Goal: Navigation & Orientation: Find specific page/section

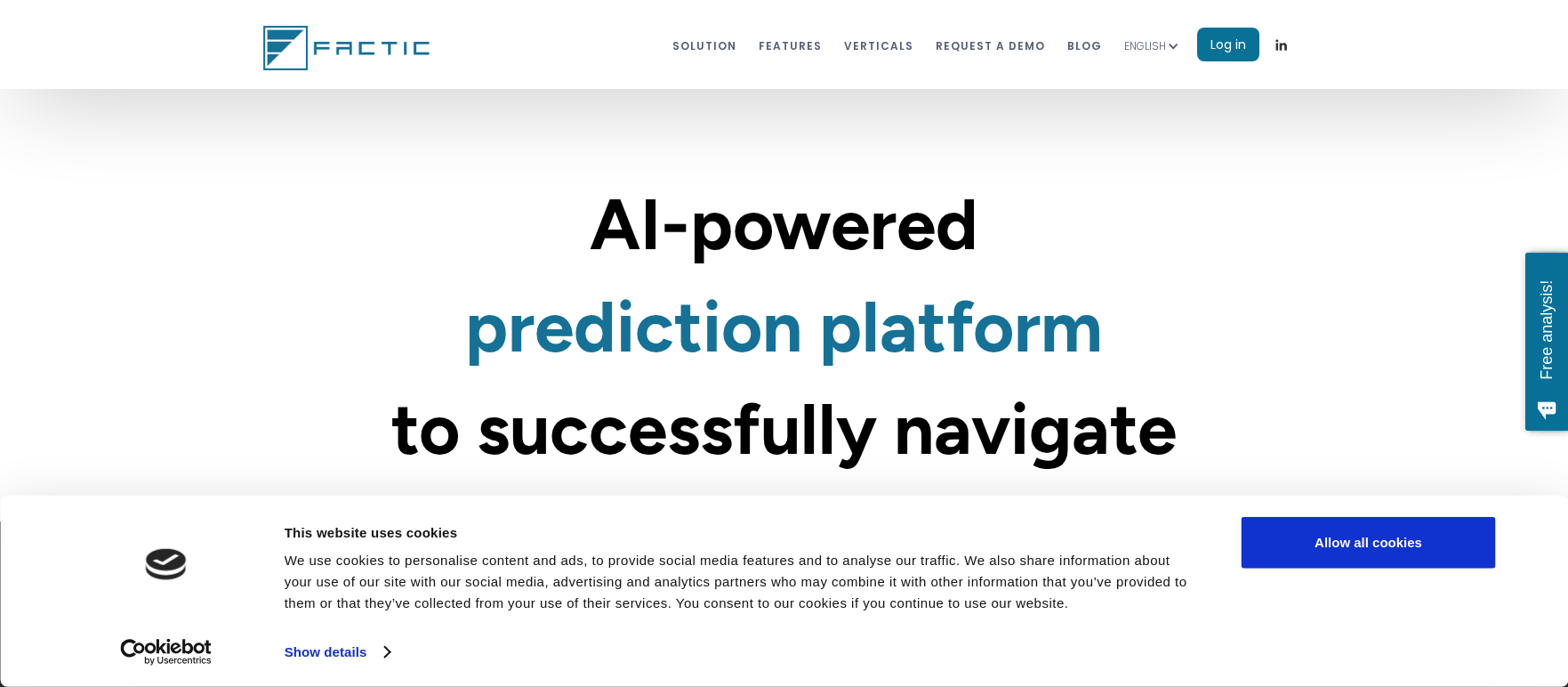
click at [1168, 63] on div "ENGLISH" at bounding box center [1161, 45] width 73 height 56
click at [1164, 75] on link "SPANISH" at bounding box center [1164, 91] width 80 height 36
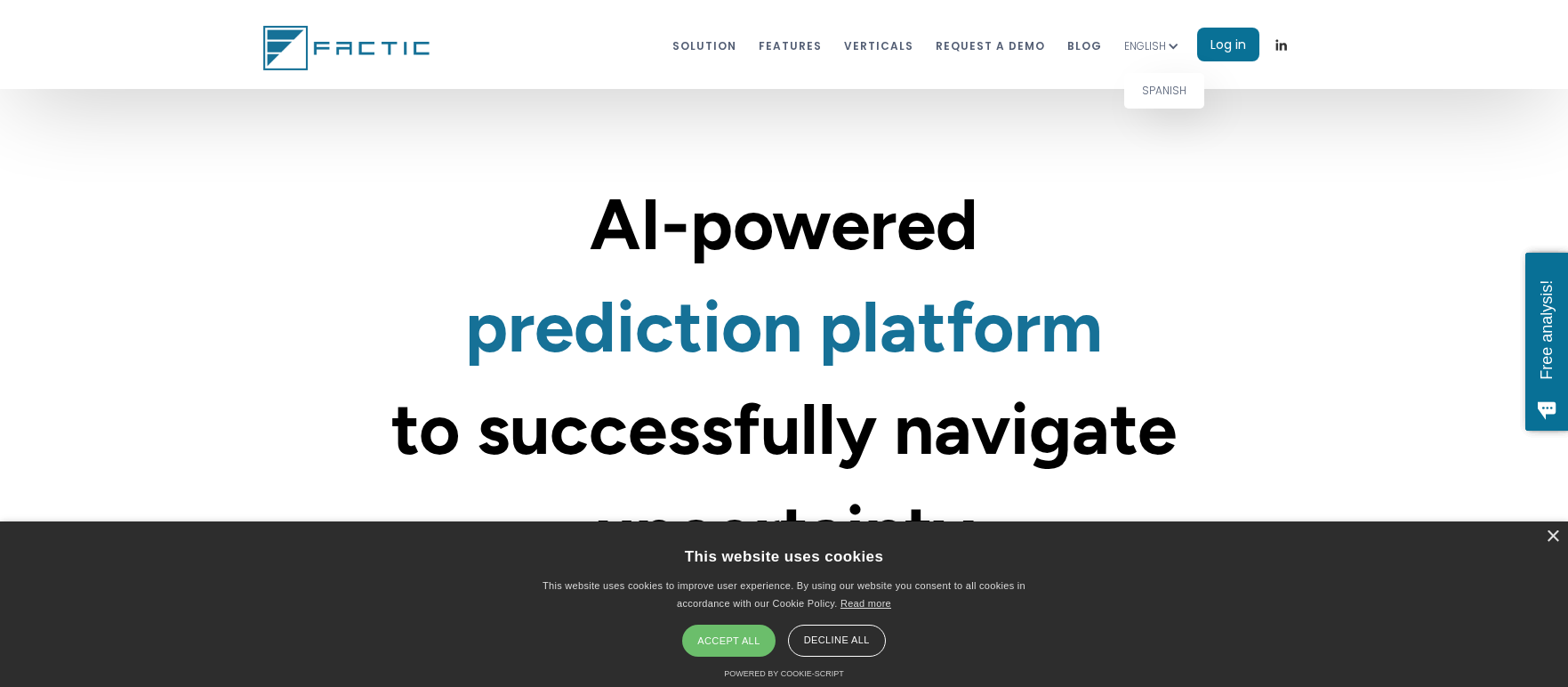
click at [1160, 86] on link "SPANISH" at bounding box center [1164, 91] width 80 height 36
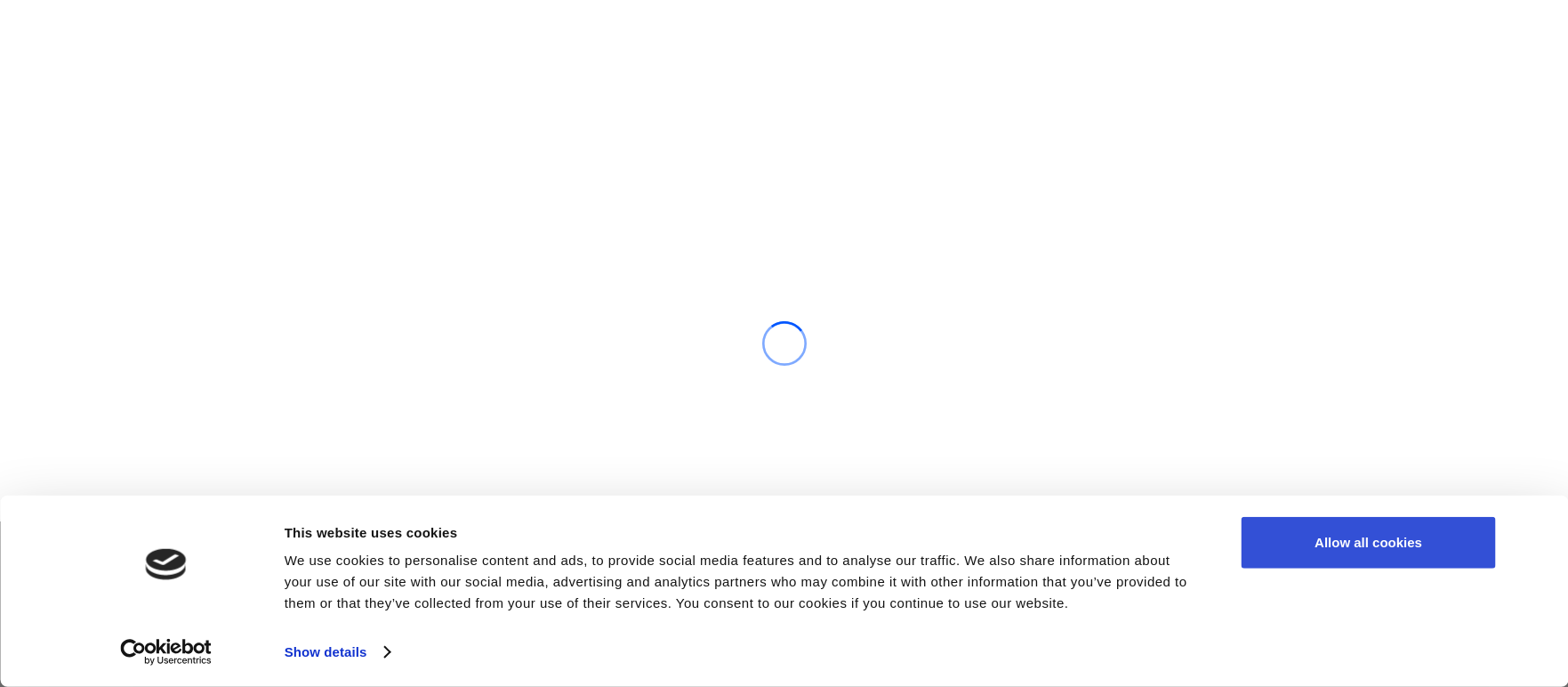
click at [1406, 534] on button "Allow all cookies" at bounding box center [1369, 542] width 255 height 51
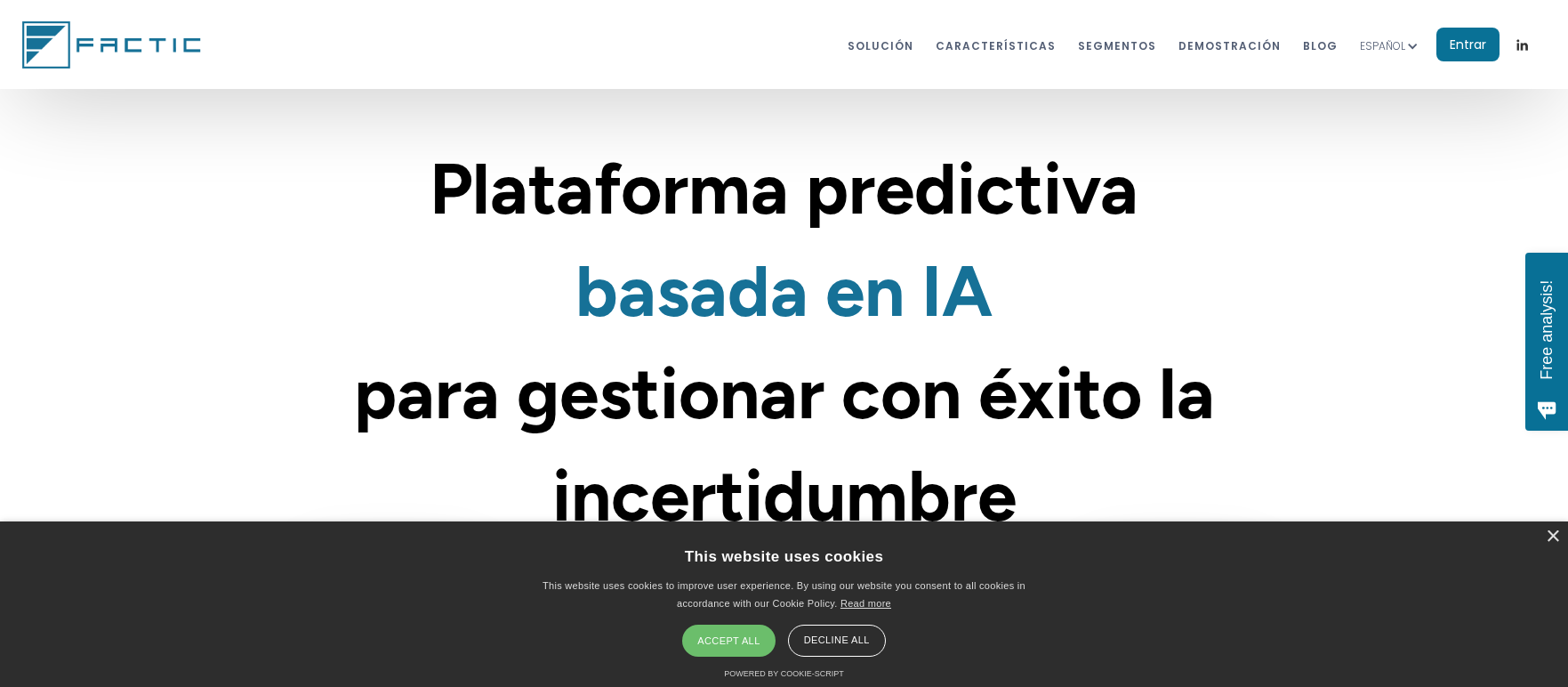
click at [728, 653] on div "Accept all" at bounding box center [729, 640] width 93 height 32
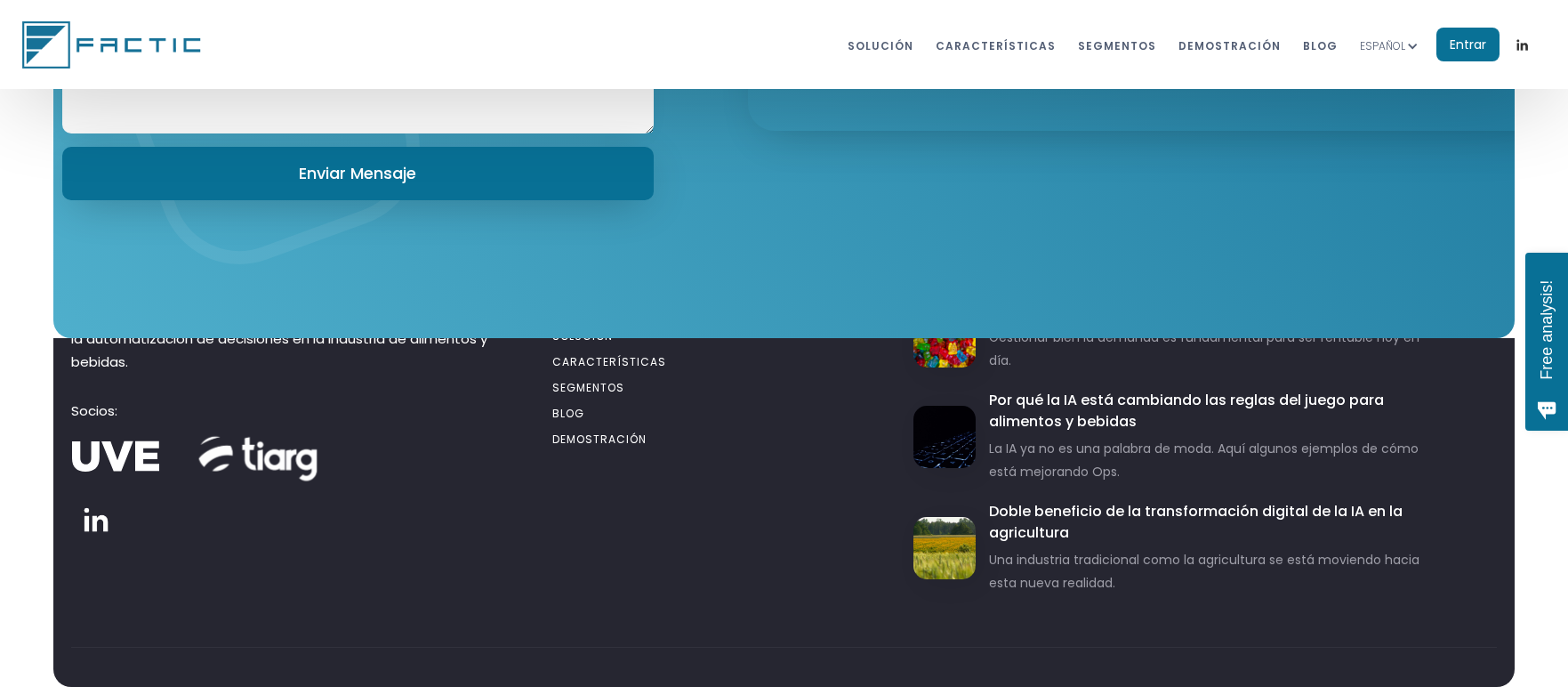
scroll to position [10395, 0]
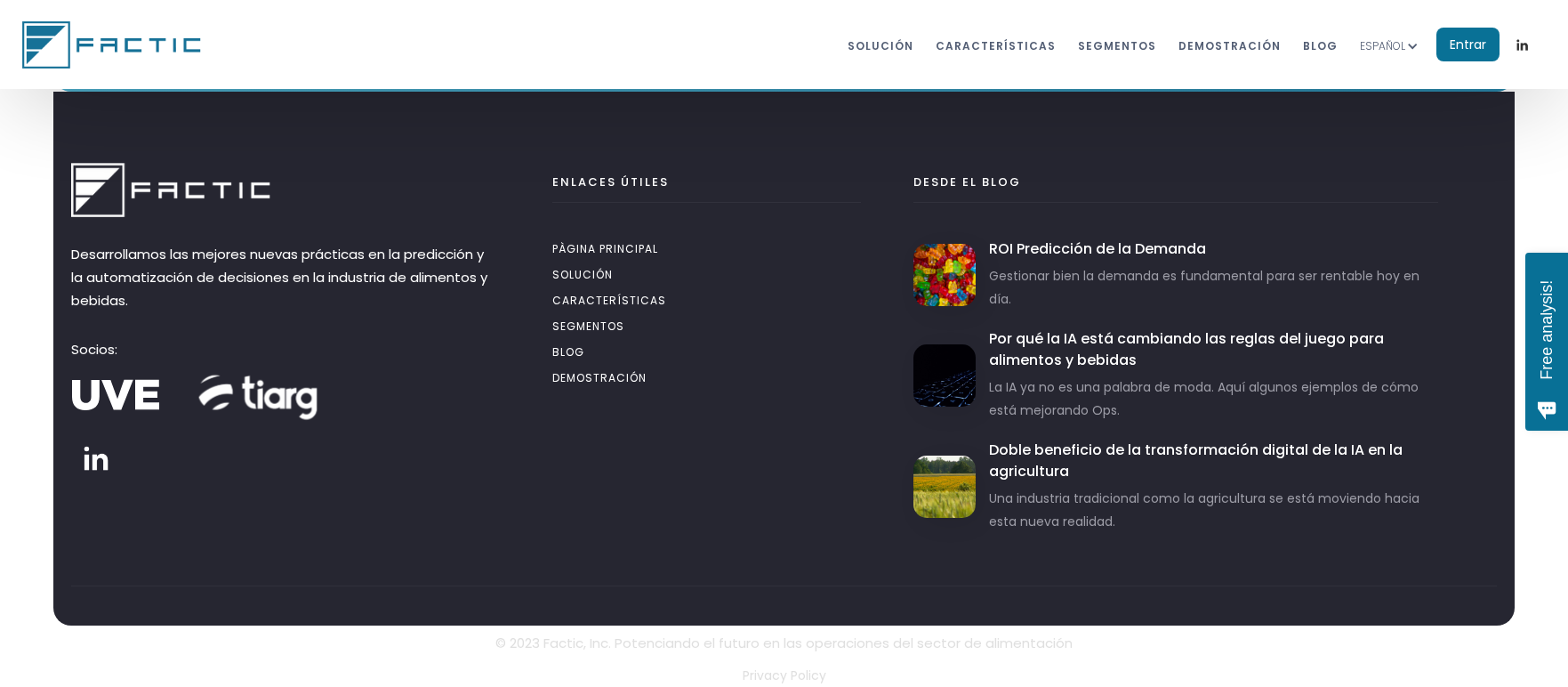
click at [775, 676] on p "Privacy Policy" at bounding box center [784, 675] width 1426 height 23
